Goal: Task Accomplishment & Management: Complete application form

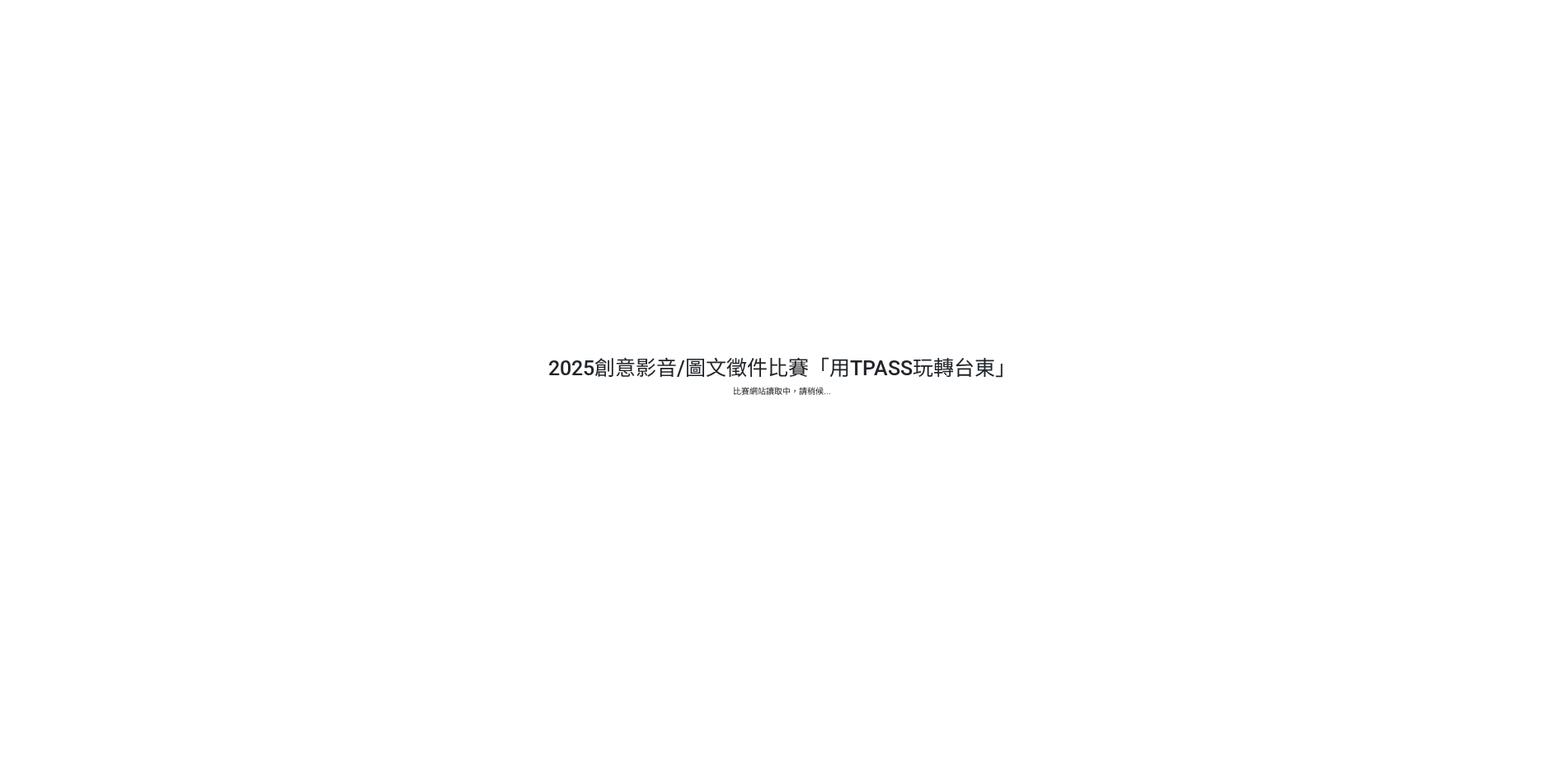
select select "13139"
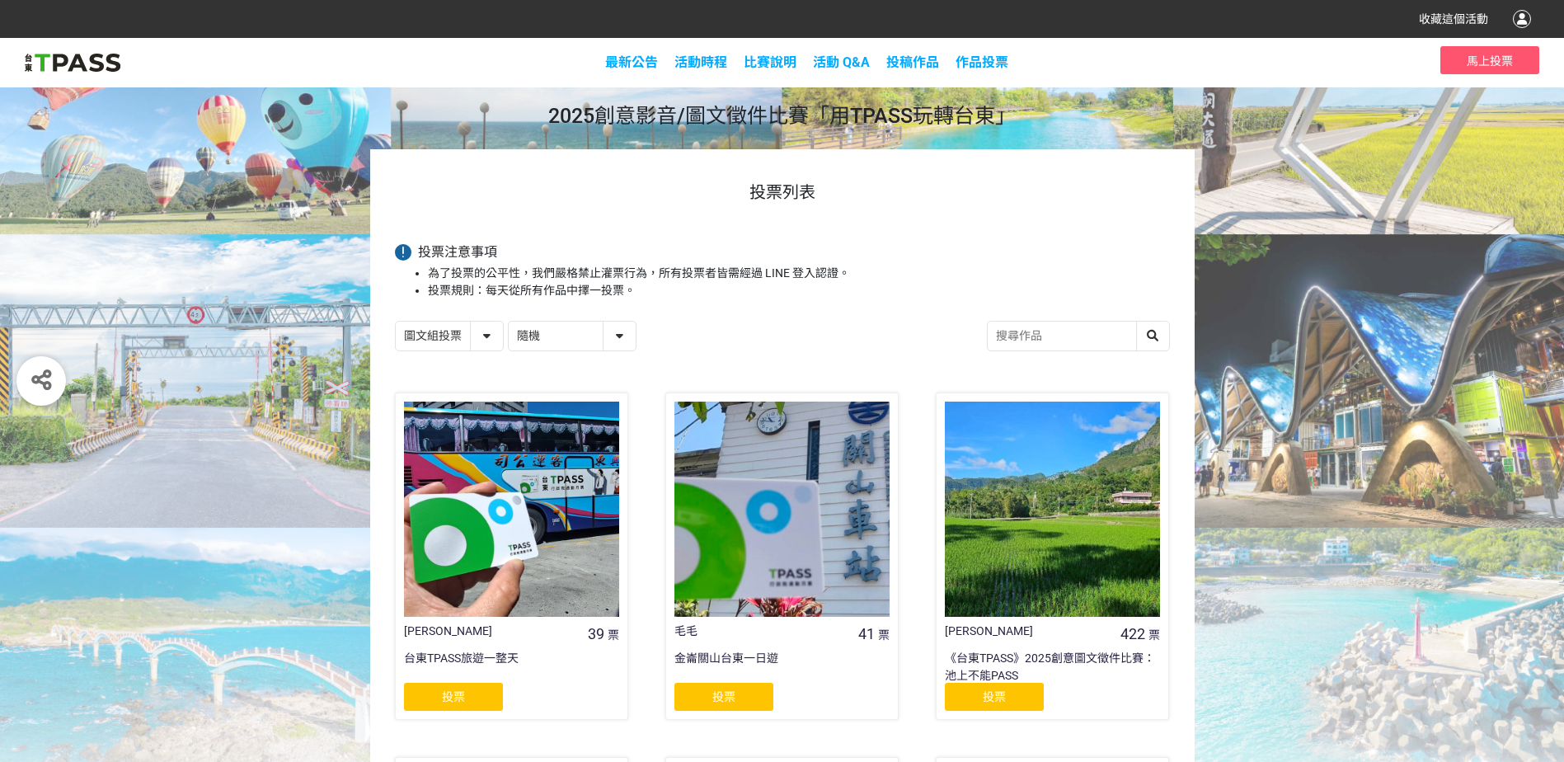
click at [981, 692] on div "投票" at bounding box center [994, 697] width 99 height 28
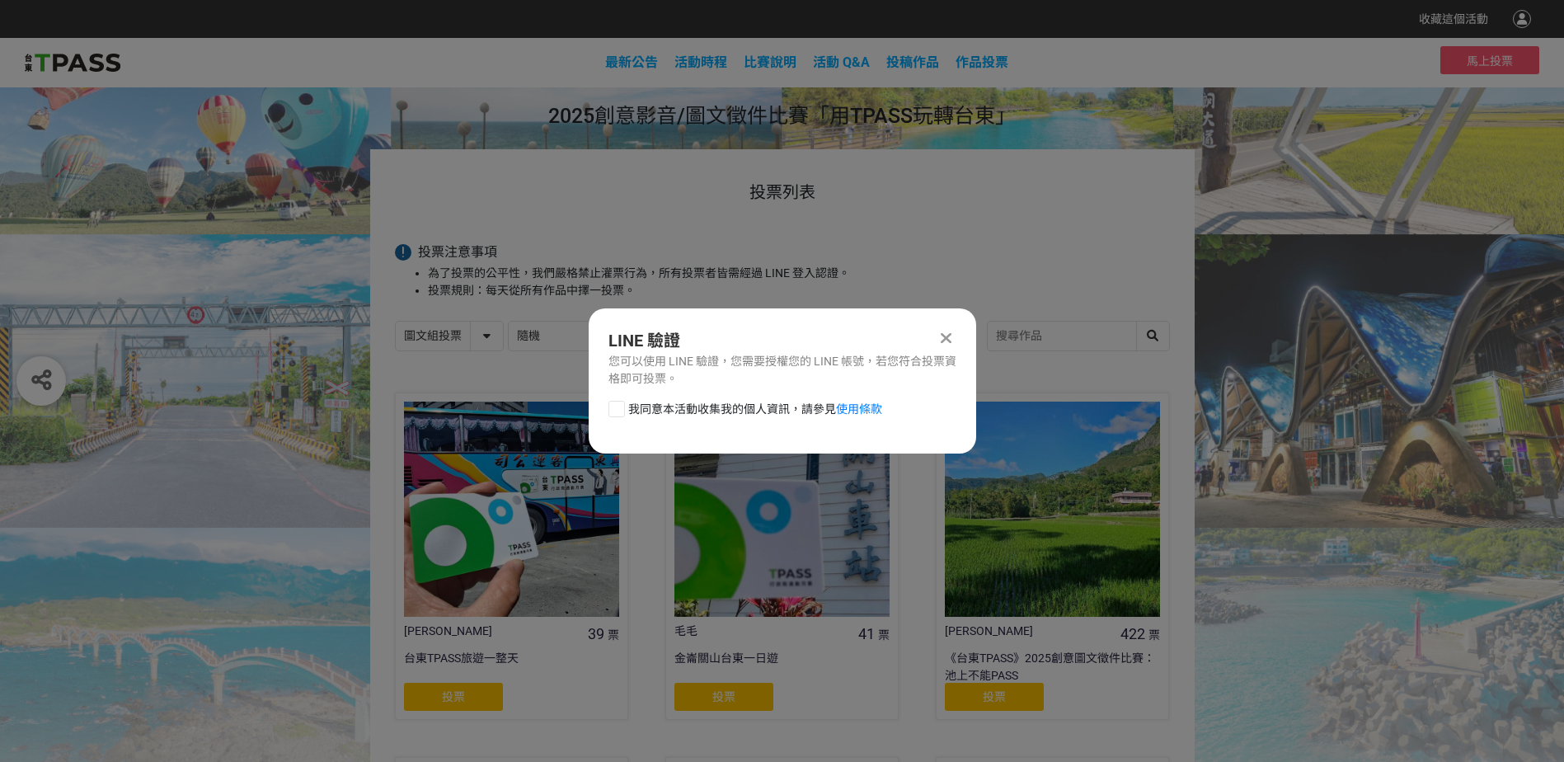
click at [616, 410] on div at bounding box center [617, 409] width 16 height 16
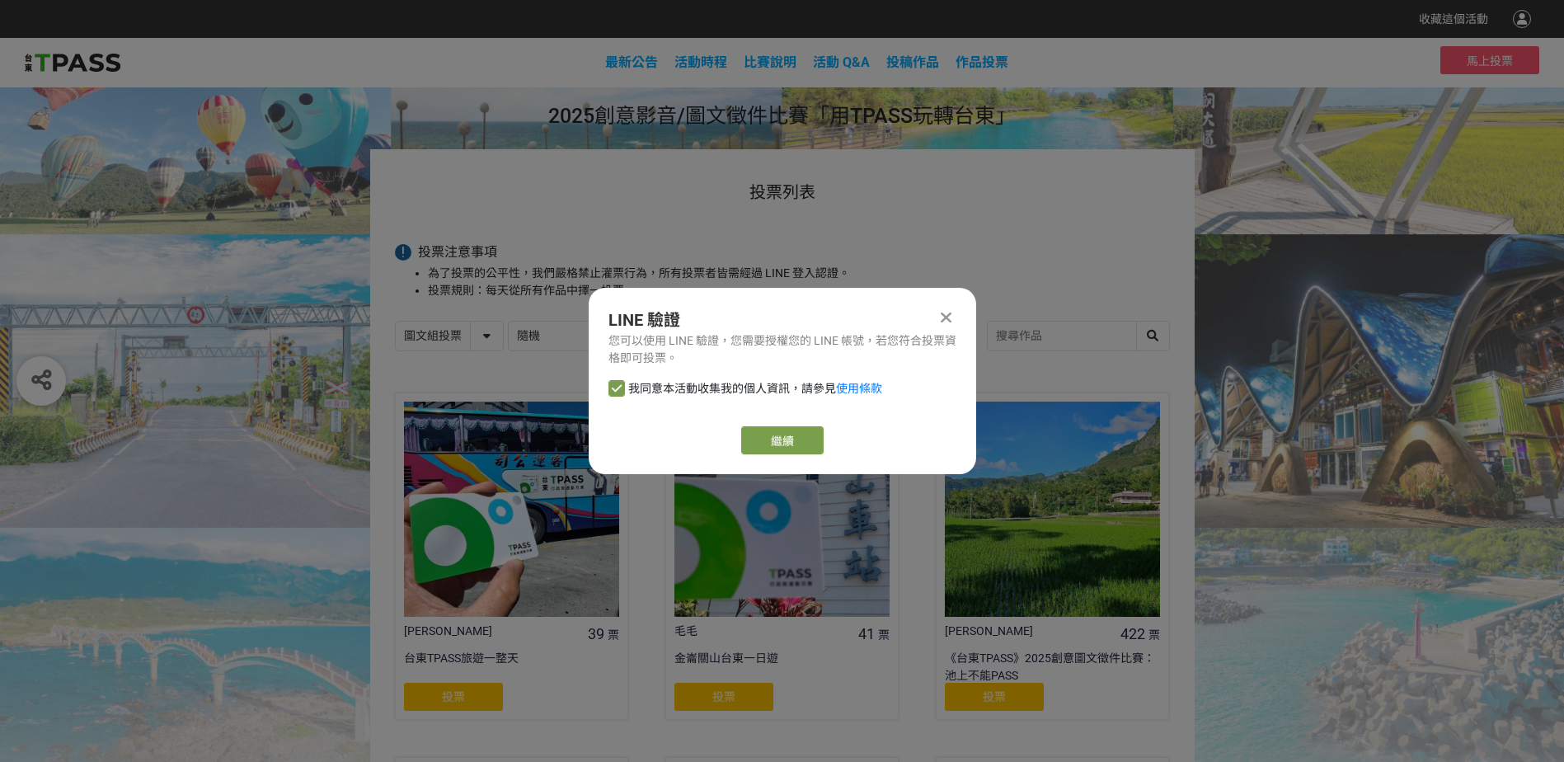
click at [612, 383] on icon at bounding box center [617, 389] width 10 height 12
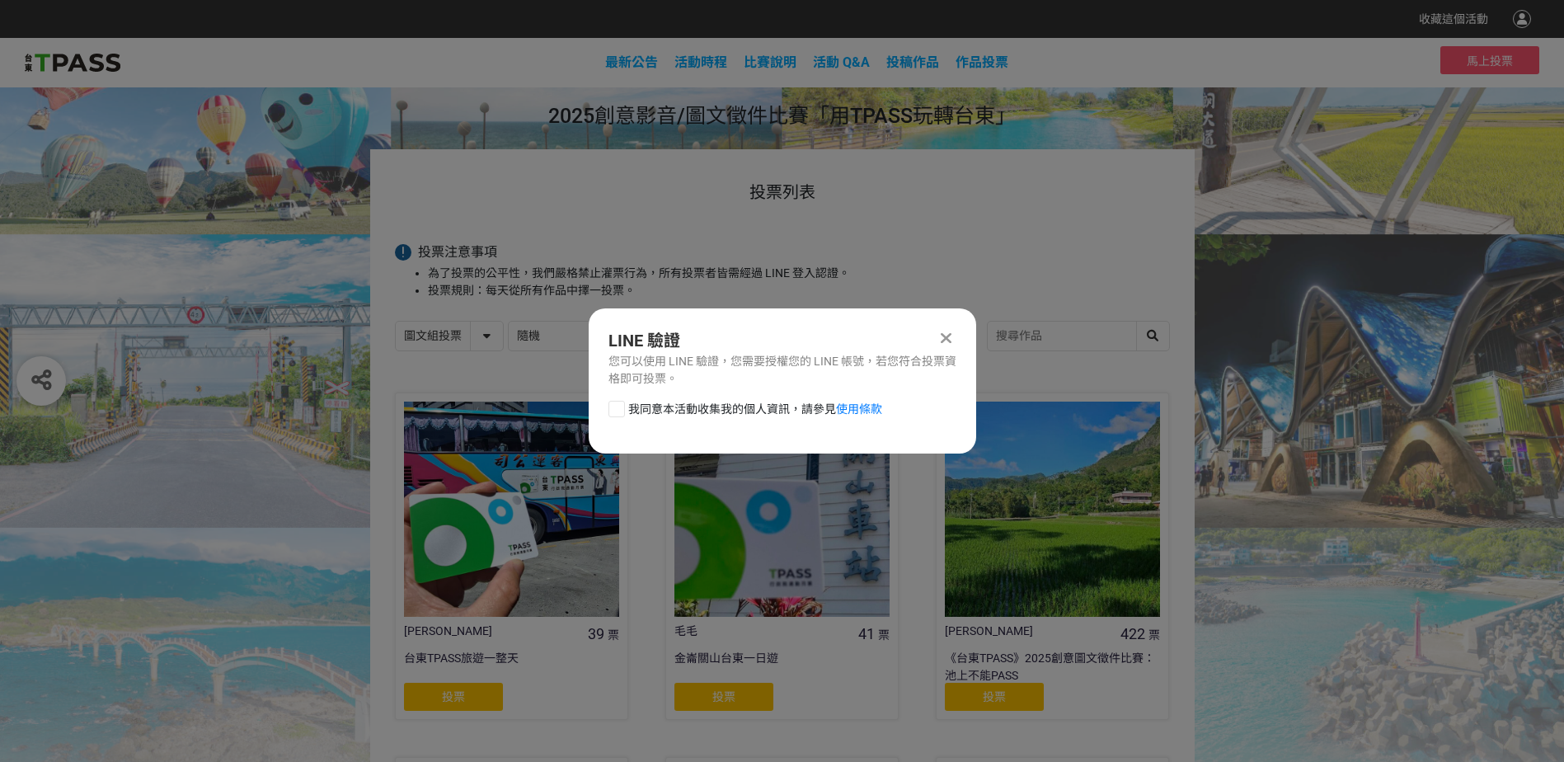
click at [639, 409] on span "我同意本活動收集我的個人資訊，請參見 使用條款" at bounding box center [755, 409] width 254 height 17
click at [620, 409] on input "我同意本活動收集我的個人資訊，請參見 使用條款" at bounding box center [614, 408] width 11 height 11
checkbox input "false"
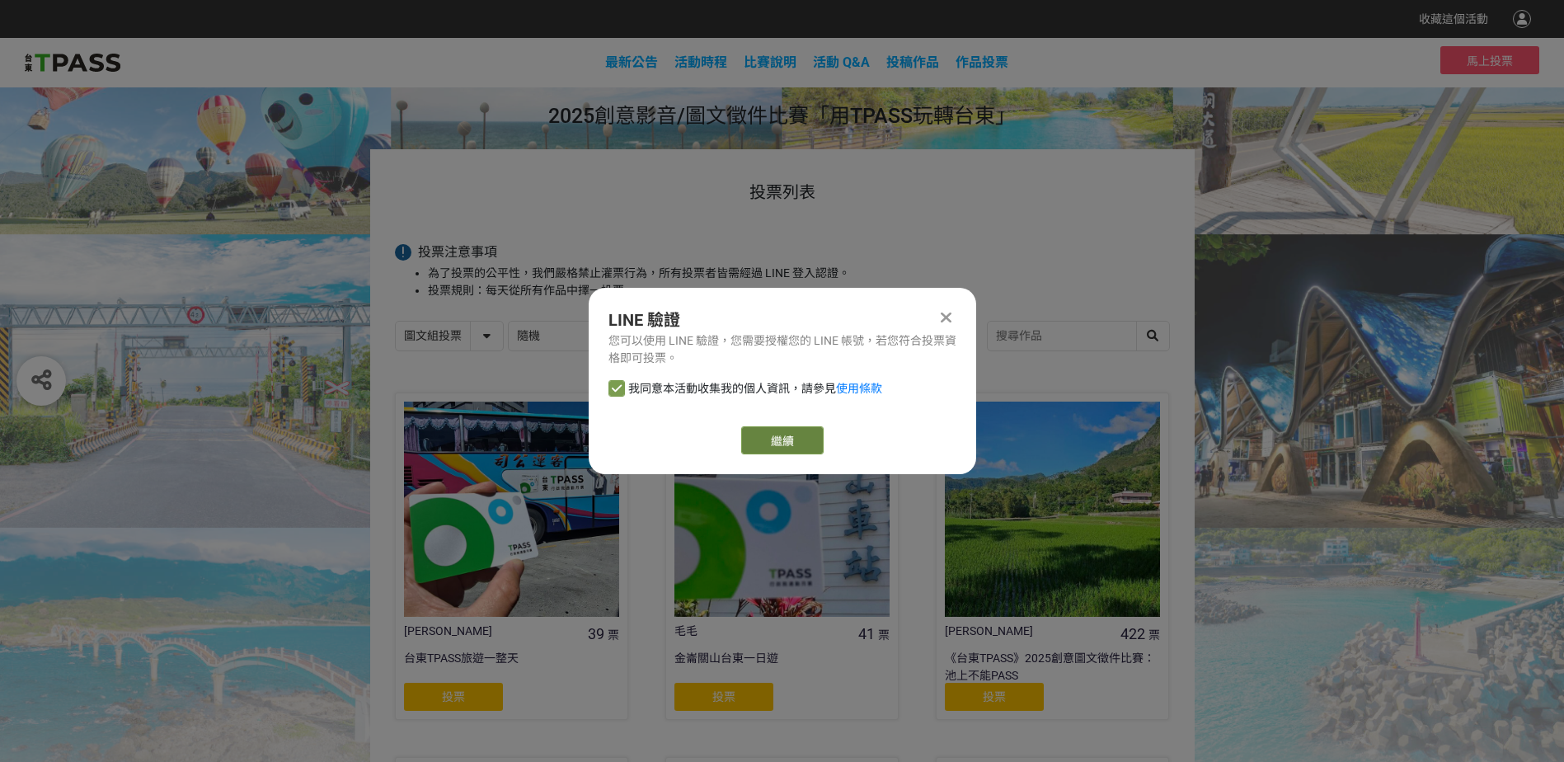
click at [782, 448] on link "繼續" at bounding box center [782, 440] width 82 height 28
click at [948, 315] on icon at bounding box center [946, 317] width 11 height 16
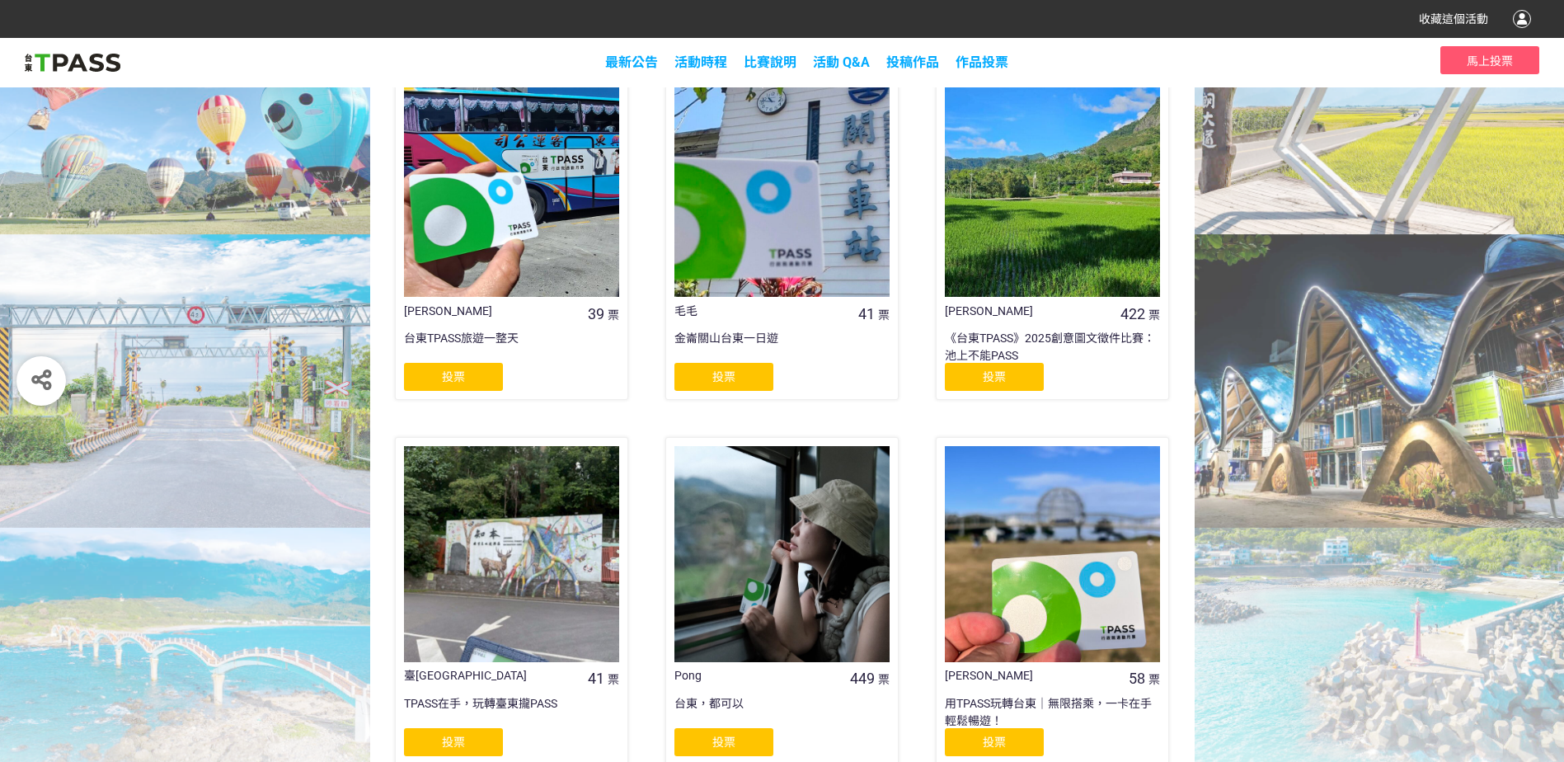
scroll to position [228, 0]
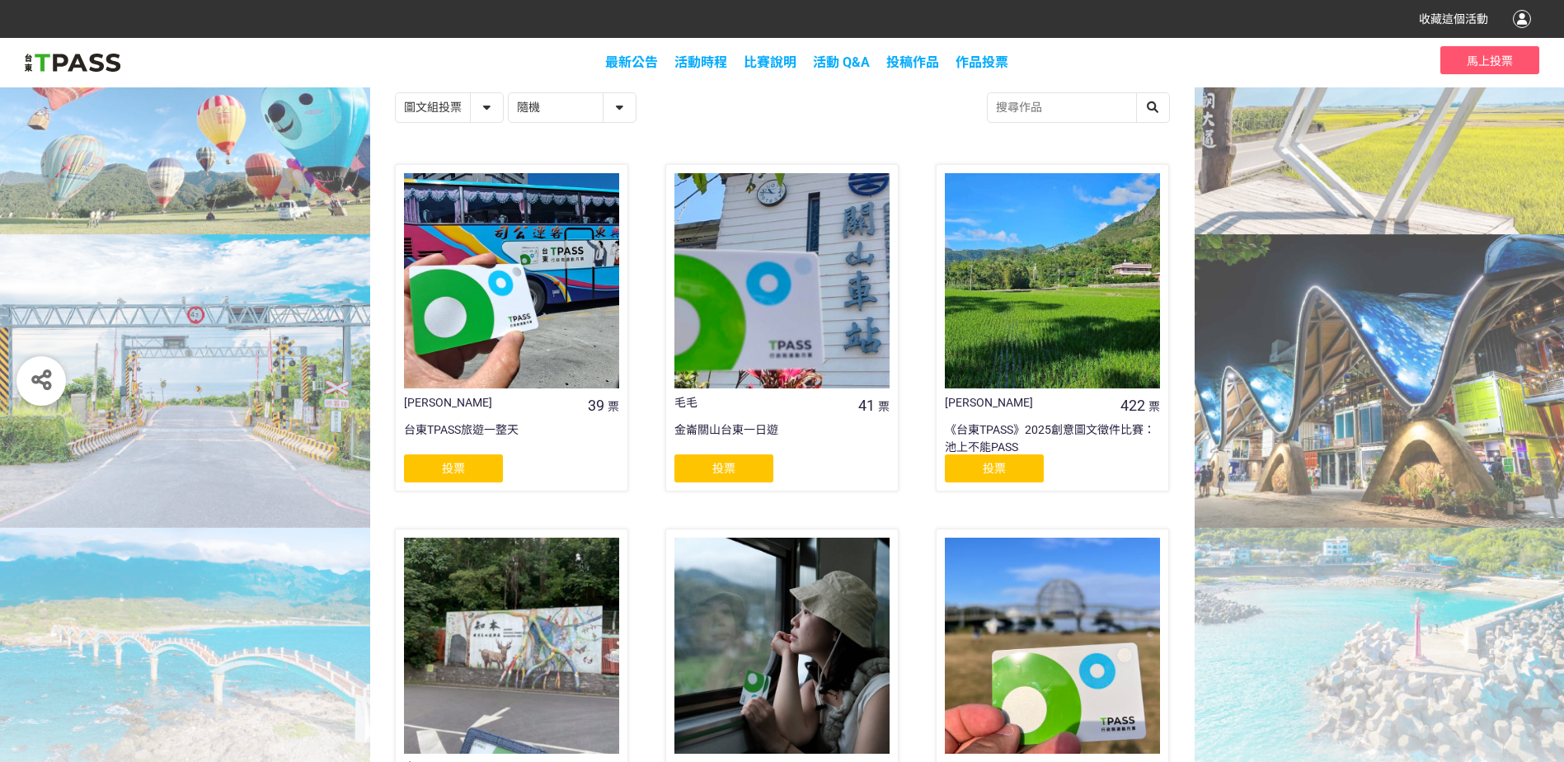
click at [1017, 428] on div "《台東TPASS》2025創意圖文徵件比賽：池上不能PASS" at bounding box center [1052, 437] width 215 height 33
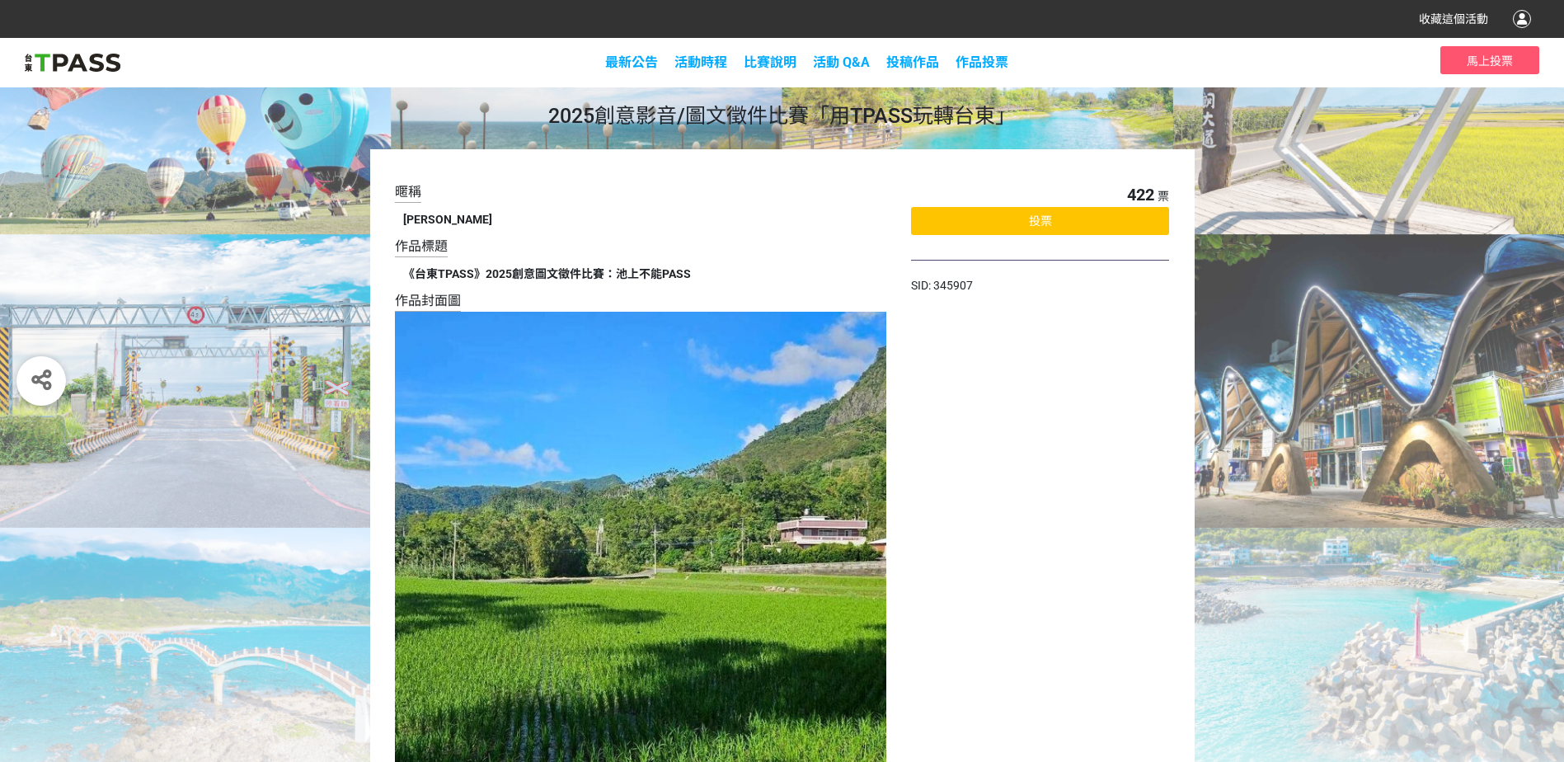
select select "13139"
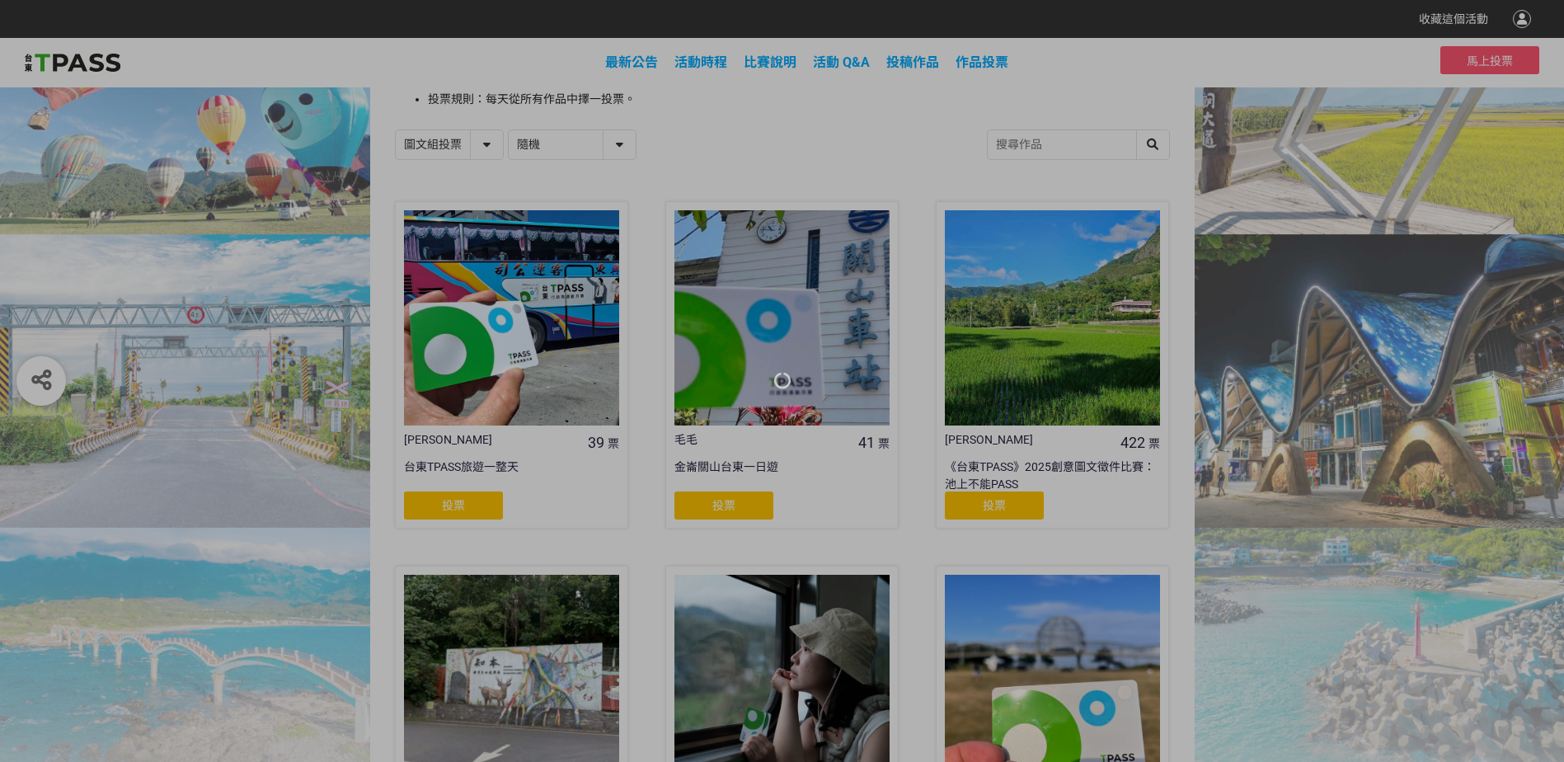
scroll to position [228, 0]
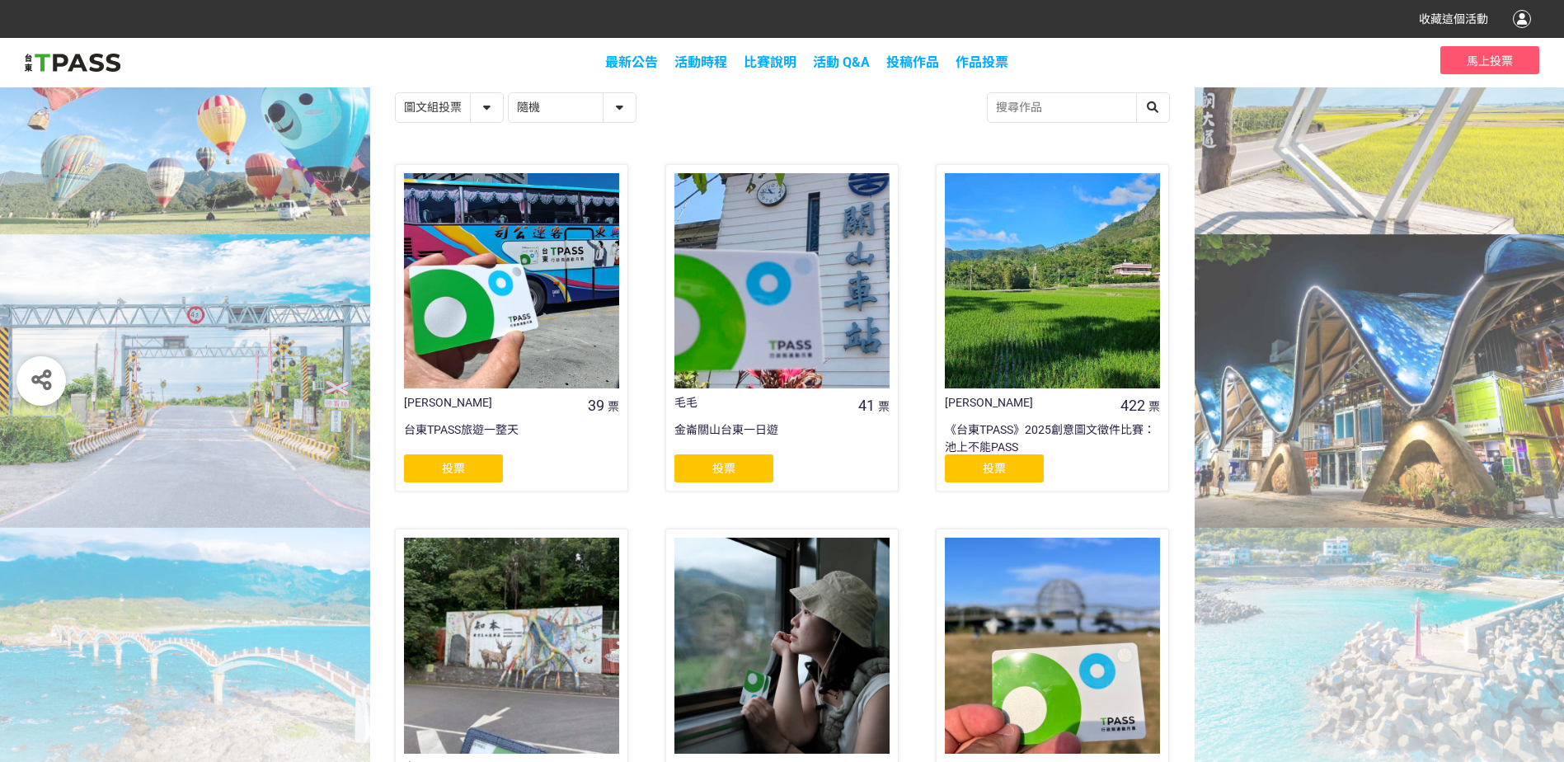
click at [728, 619] on div at bounding box center [782, 645] width 215 height 215
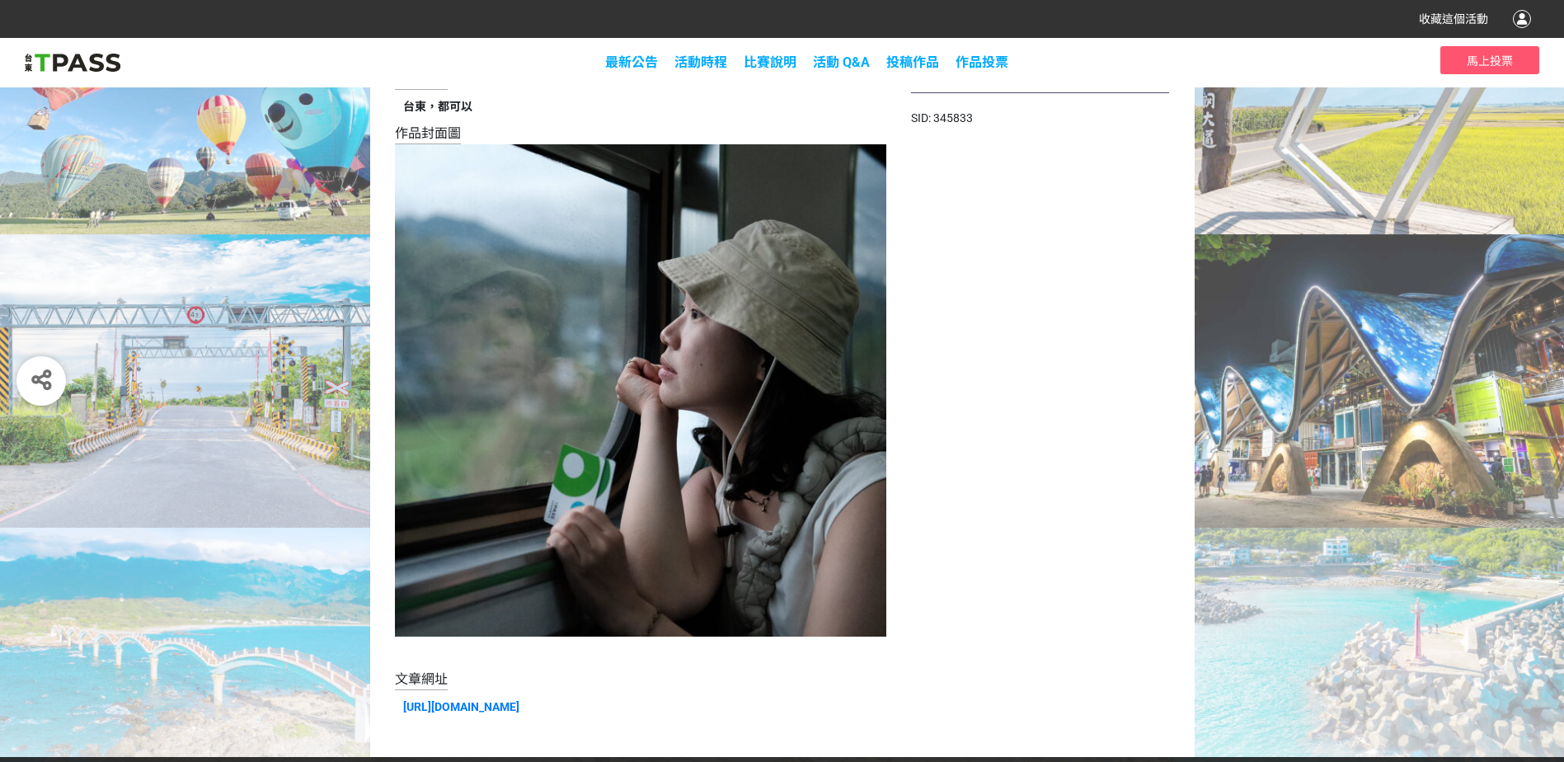
scroll to position [184, 0]
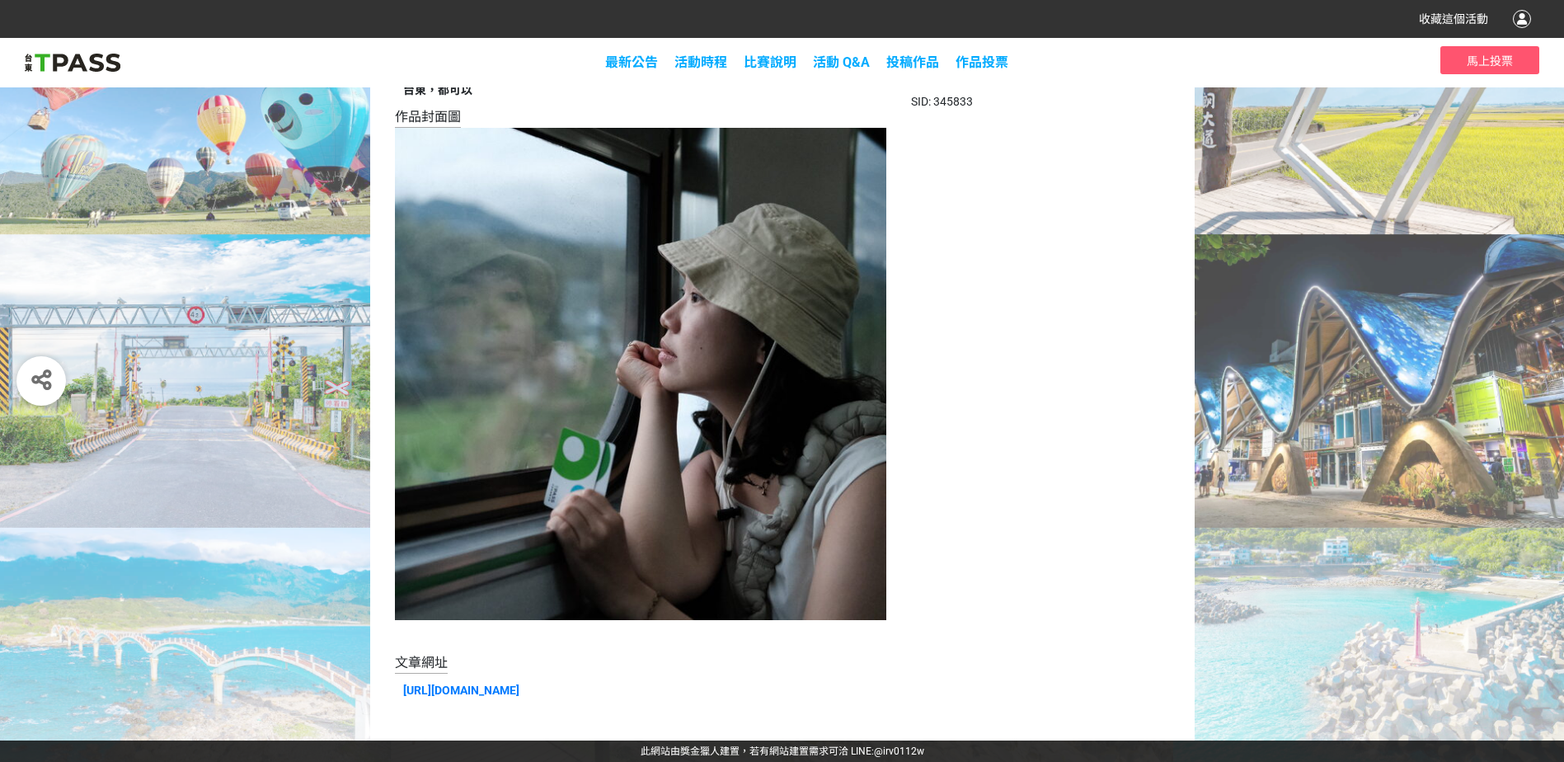
select select "13139"
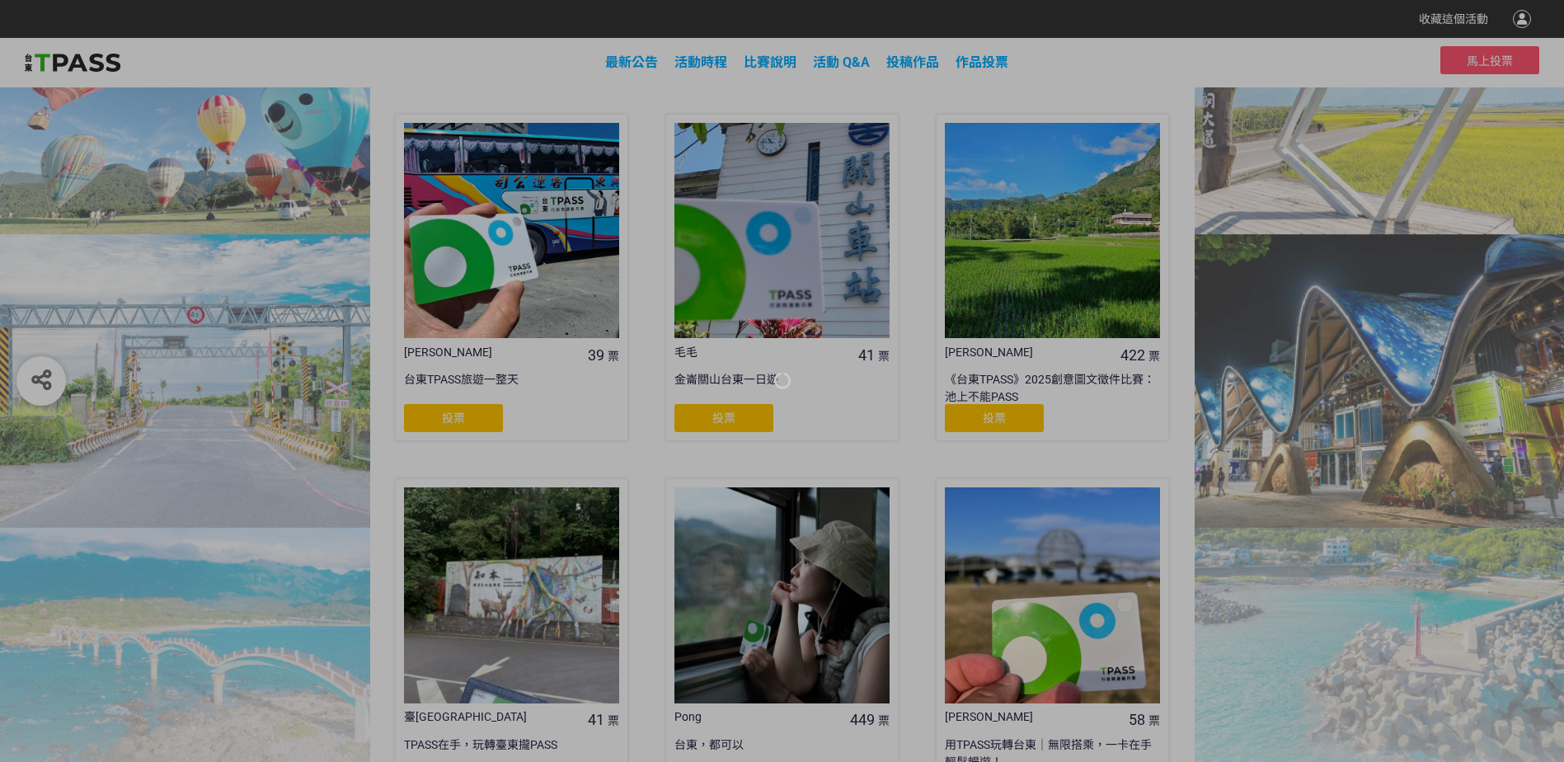
scroll to position [228, 0]
